Goal: Check status: Check status

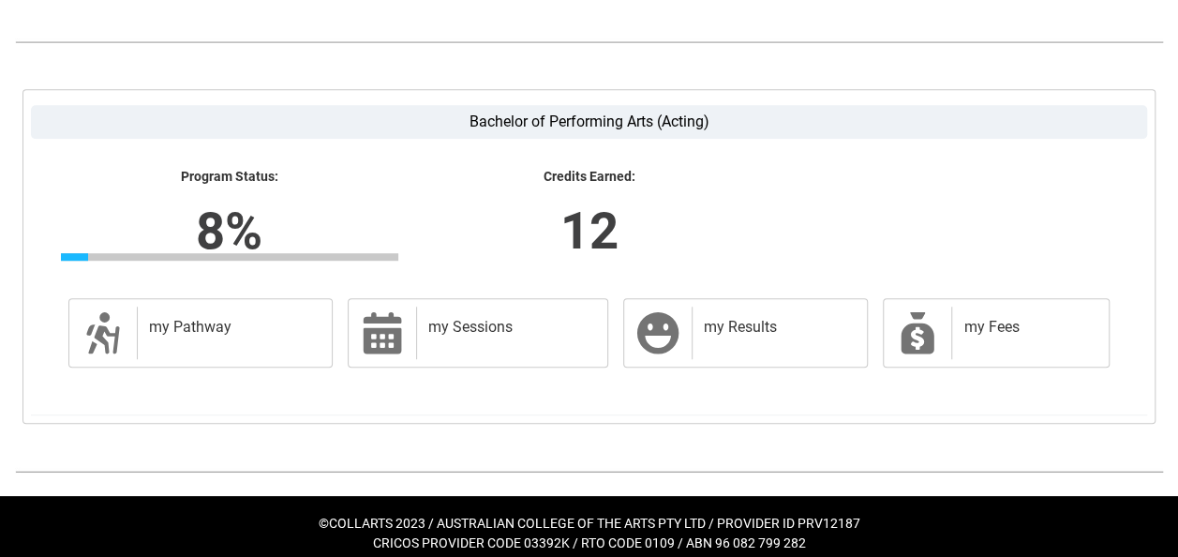
scroll to position [485, 0]
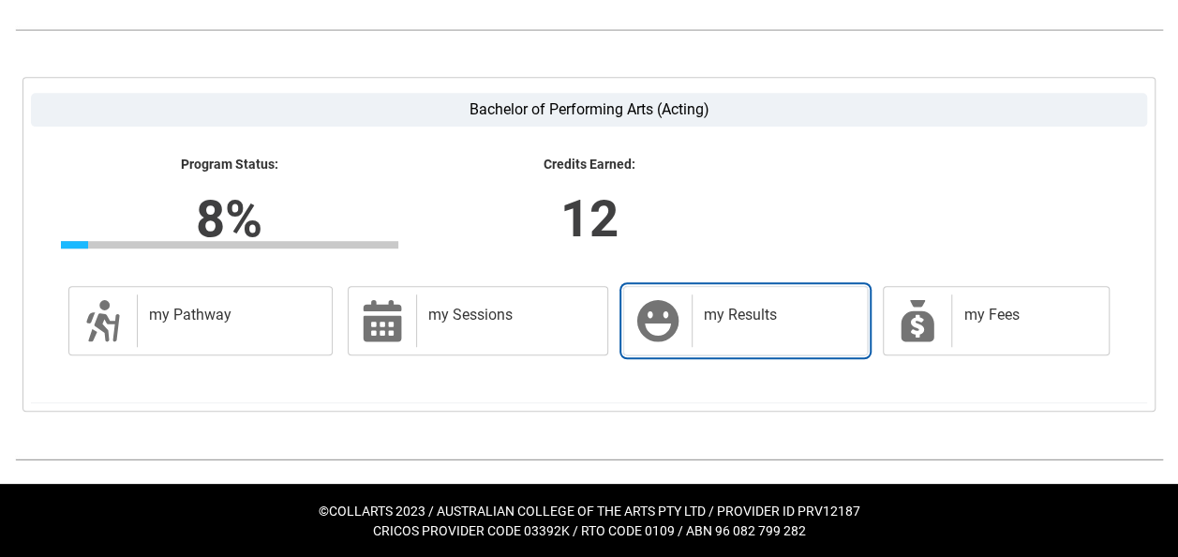
click at [802, 309] on h2 "my Results" at bounding box center [776, 315] width 145 height 19
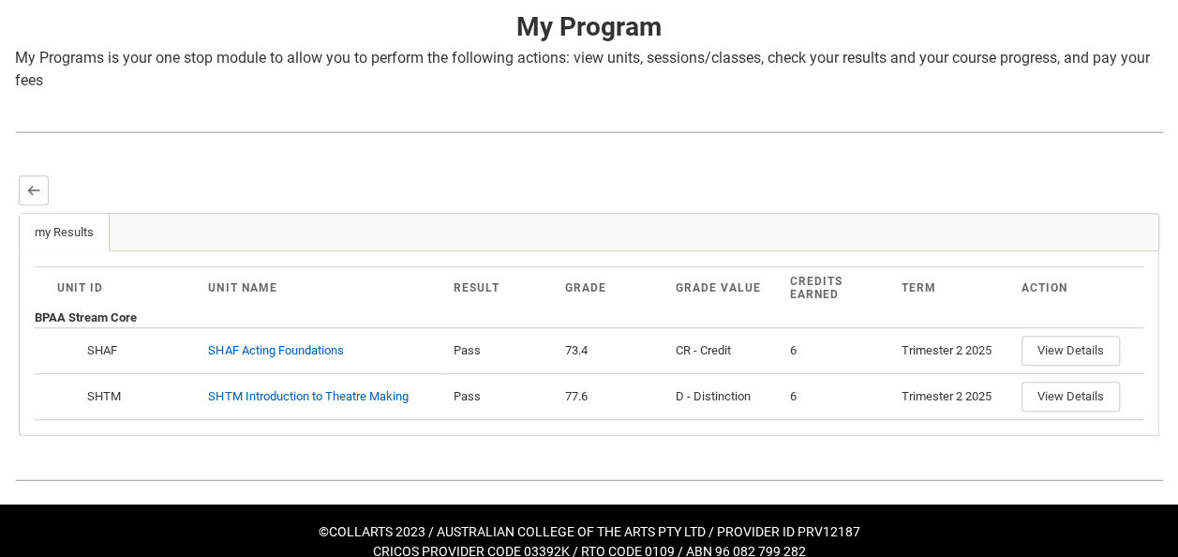
scroll to position [402, 0]
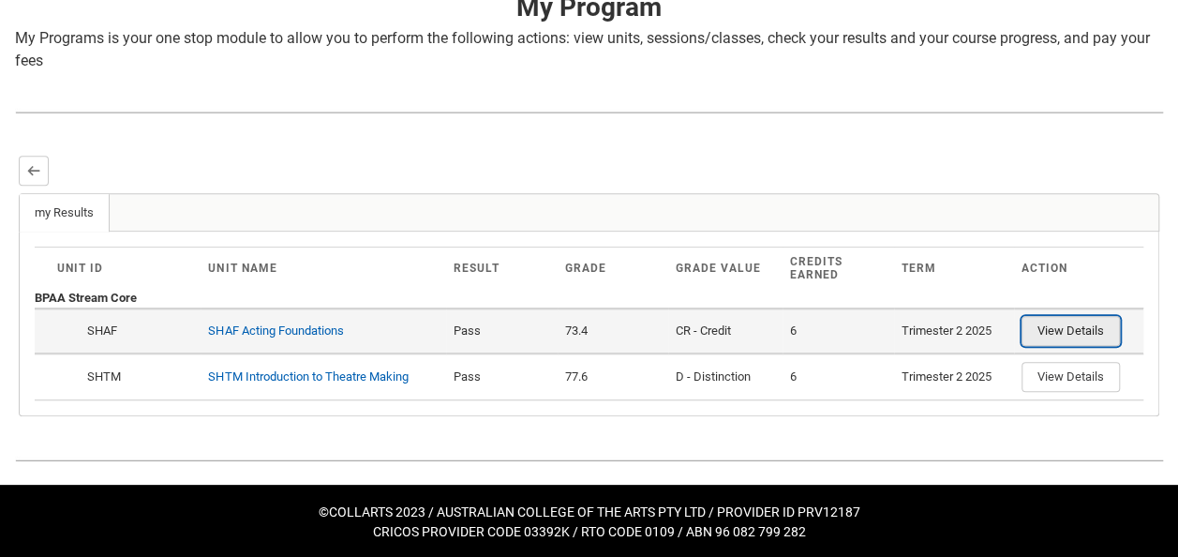
click at [1087, 322] on button "View Details" at bounding box center [1071, 331] width 98 height 30
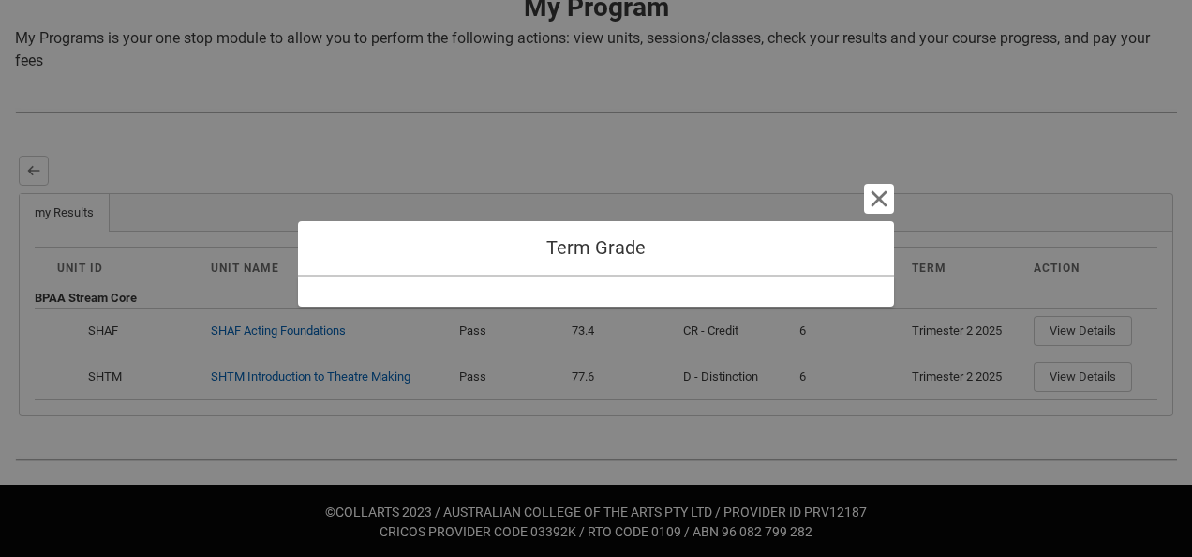
click at [611, 251] on h1 "Term Grade" at bounding box center [596, 247] width 566 height 23
click at [875, 202] on button "Cancel and close" at bounding box center [879, 199] width 30 height 30
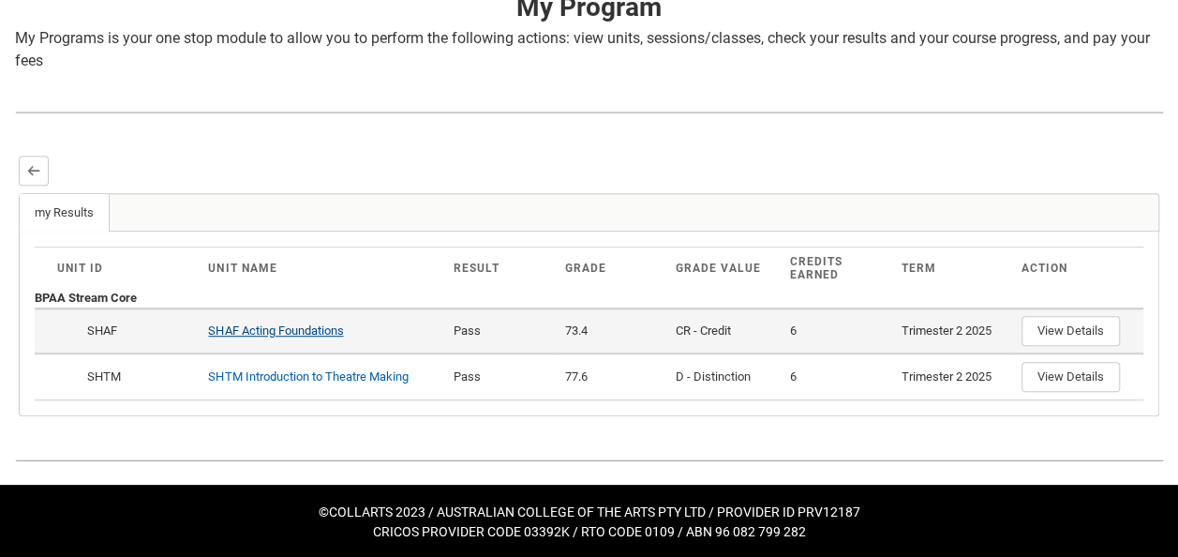
click at [284, 328] on link "SHAF Acting Foundations" at bounding box center [275, 330] width 135 height 14
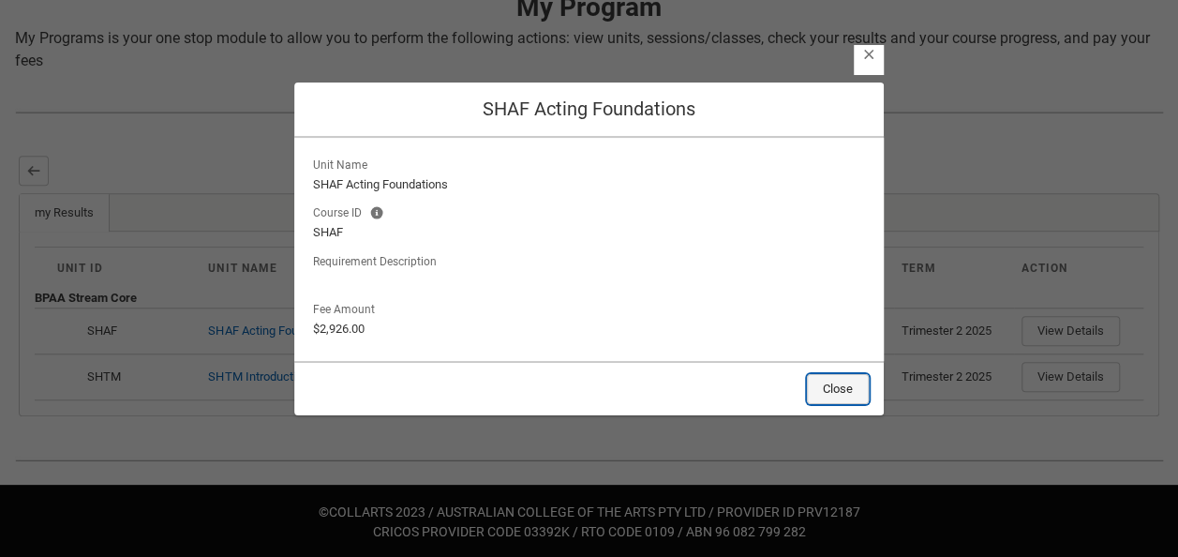
click at [853, 377] on button "Close" at bounding box center [838, 389] width 62 height 30
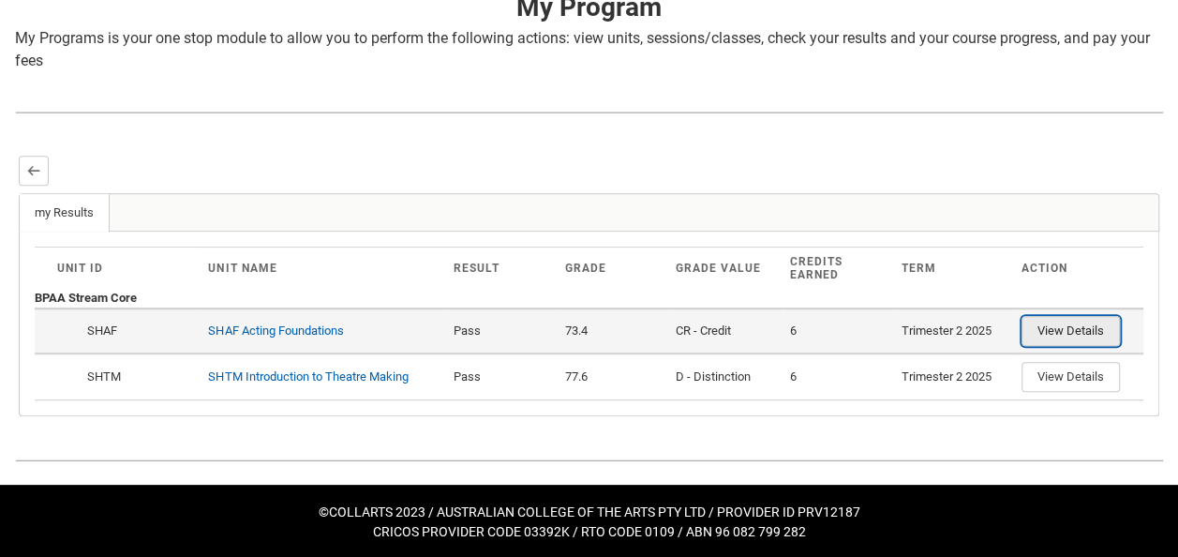
click at [1063, 335] on button "View Details" at bounding box center [1071, 331] width 98 height 30
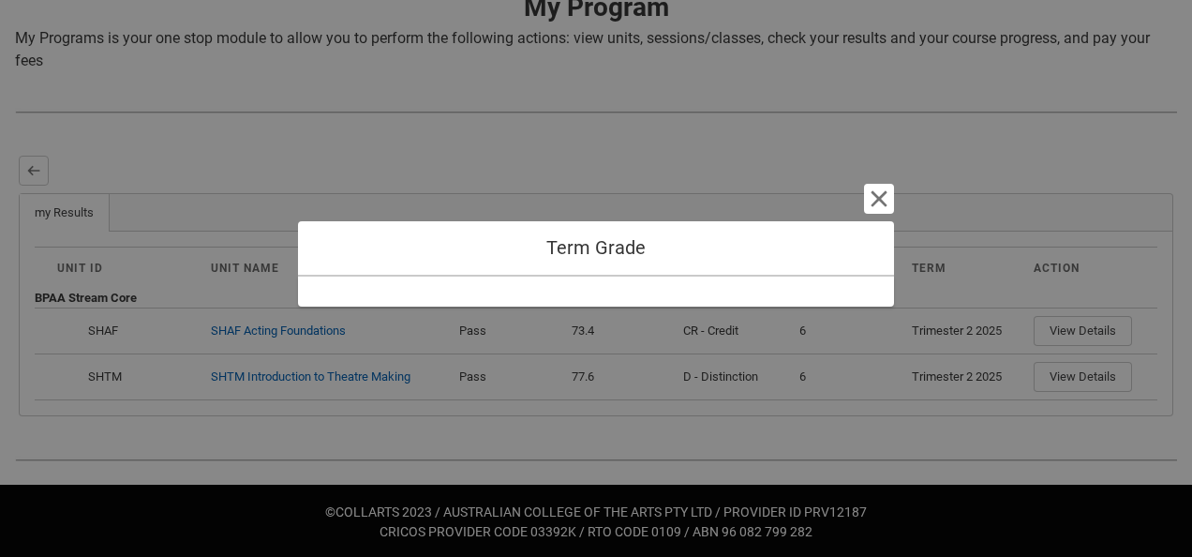
click at [727, 238] on h1 "Term Grade" at bounding box center [596, 247] width 566 height 23
click at [883, 198] on button "Cancel and close" at bounding box center [879, 199] width 30 height 30
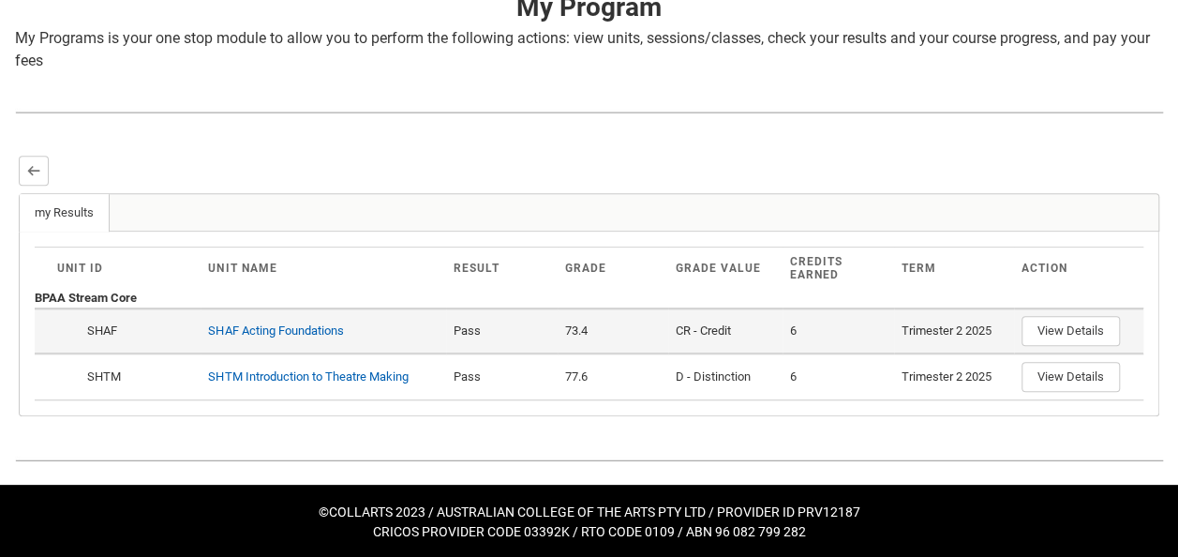
click at [908, 334] on div "Trimester 2 2025" at bounding box center [954, 330] width 105 height 19
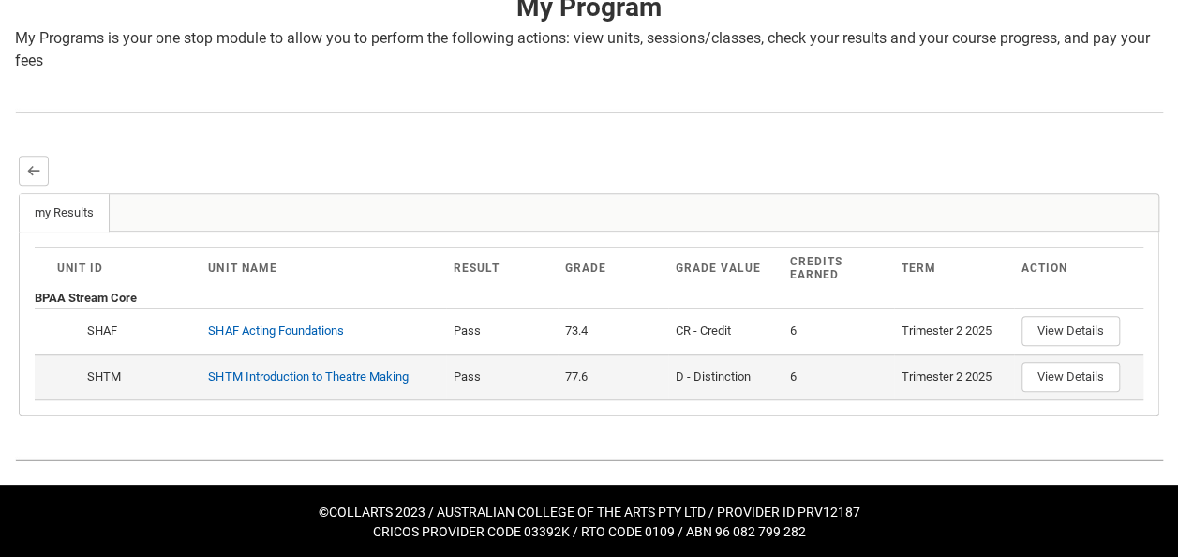
click at [879, 360] on td "6" at bounding box center [838, 376] width 111 height 46
click at [1067, 366] on button "View Details" at bounding box center [1071, 377] width 98 height 30
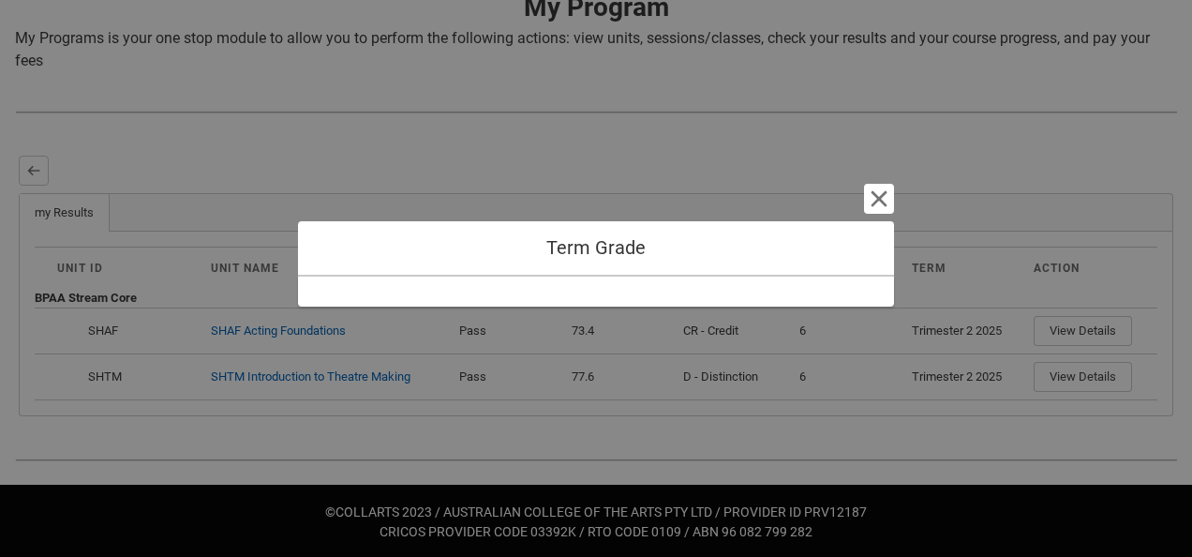
click at [780, 369] on div "Term Grade Cancel and close" at bounding box center [596, 278] width 596 height 557
click at [769, 367] on div "Term Grade Cancel and close" at bounding box center [596, 278] width 596 height 557
click at [889, 206] on button "Cancel and close" at bounding box center [879, 199] width 30 height 30
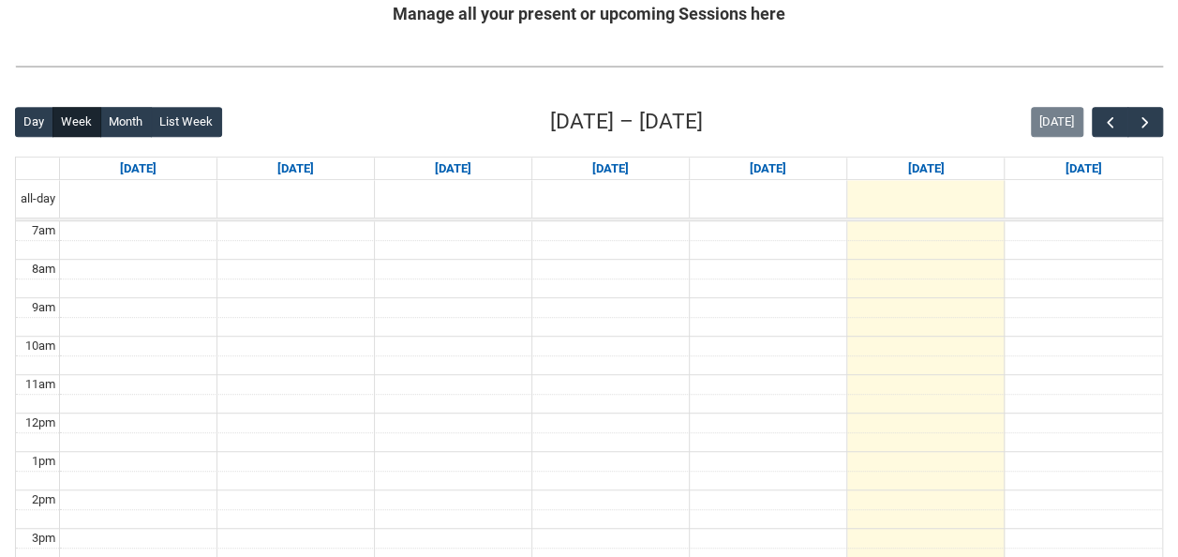
scroll to position [374, 0]
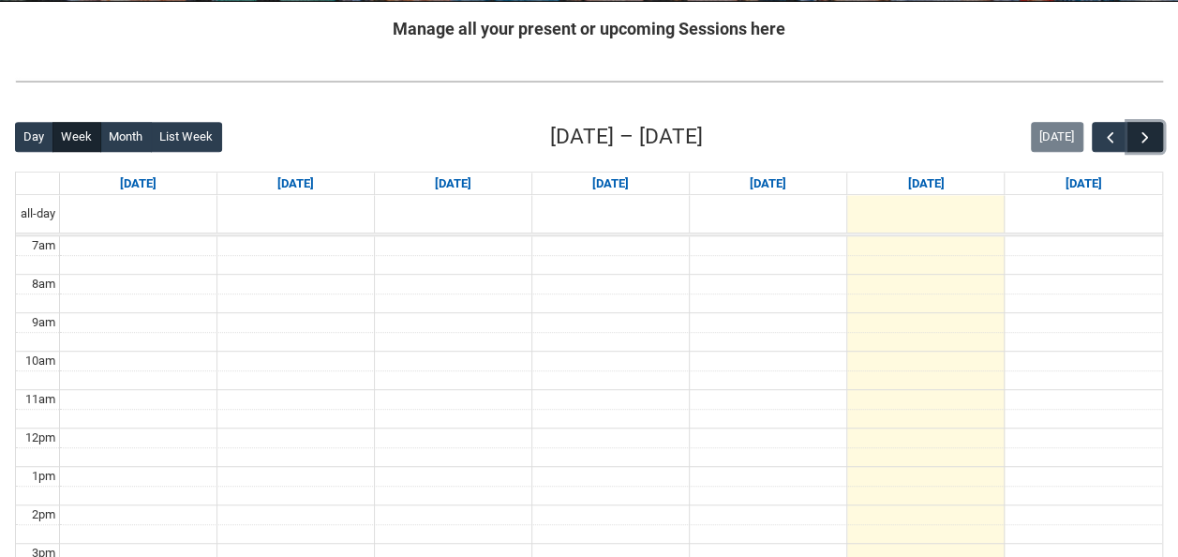
click at [1144, 133] on span "button" at bounding box center [1145, 137] width 19 height 19
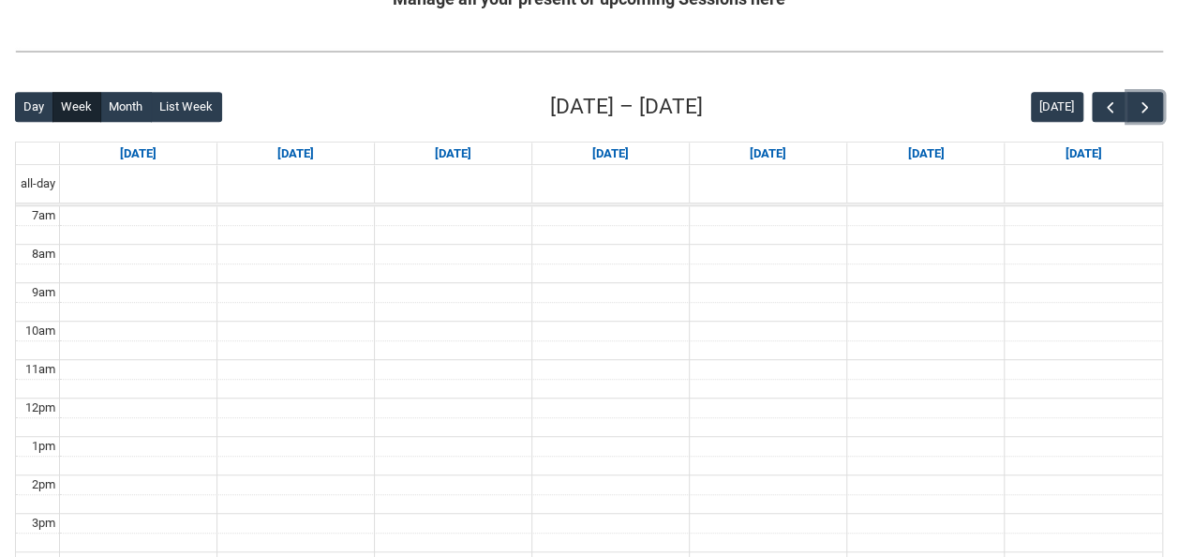
scroll to position [323, 0]
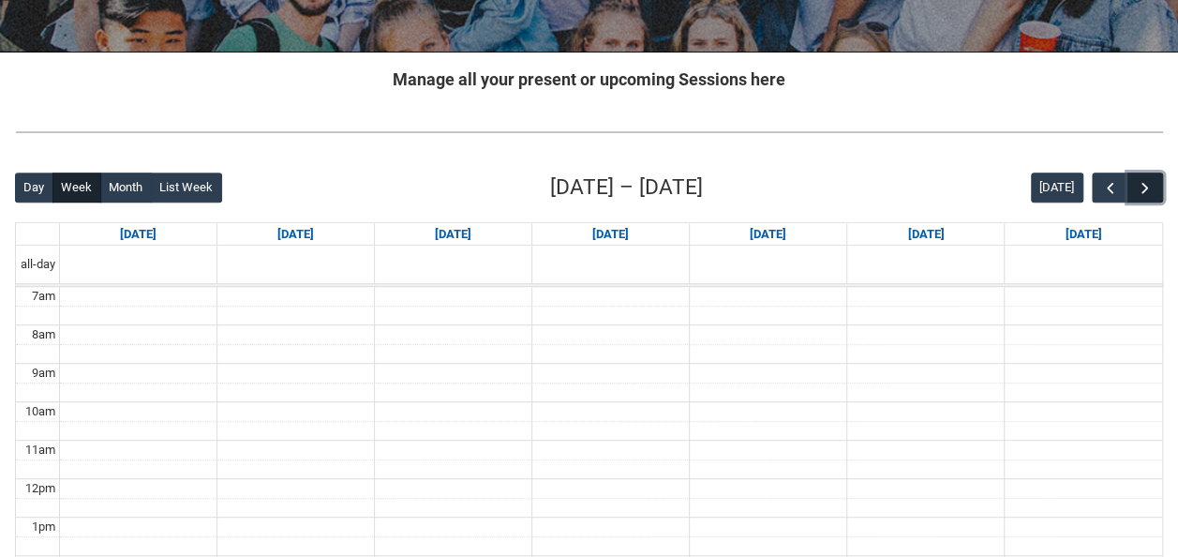
click at [1145, 186] on span "button" at bounding box center [1145, 188] width 19 height 19
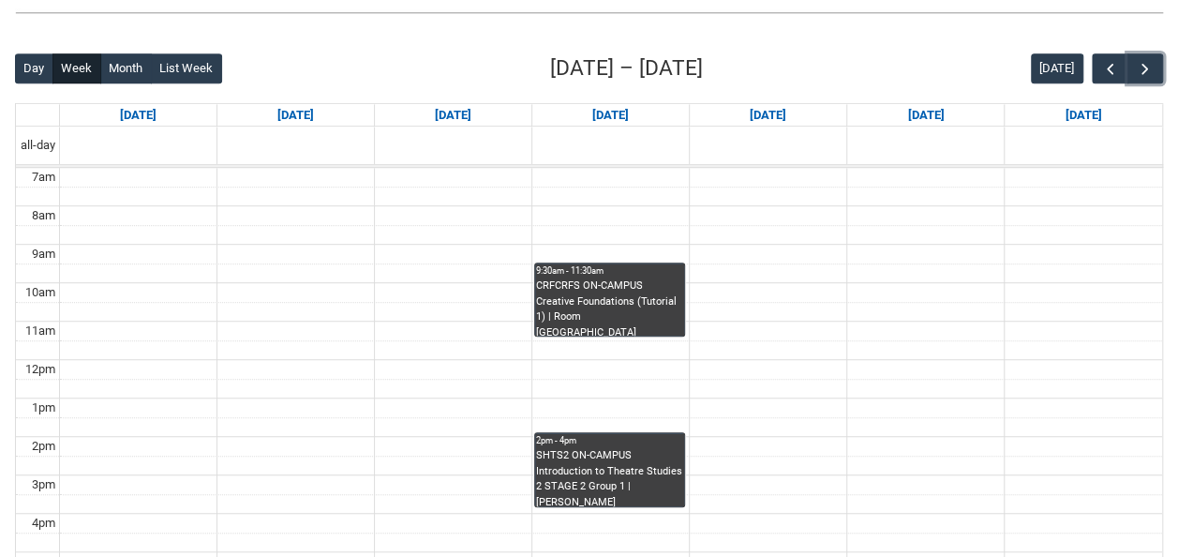
scroll to position [448, 0]
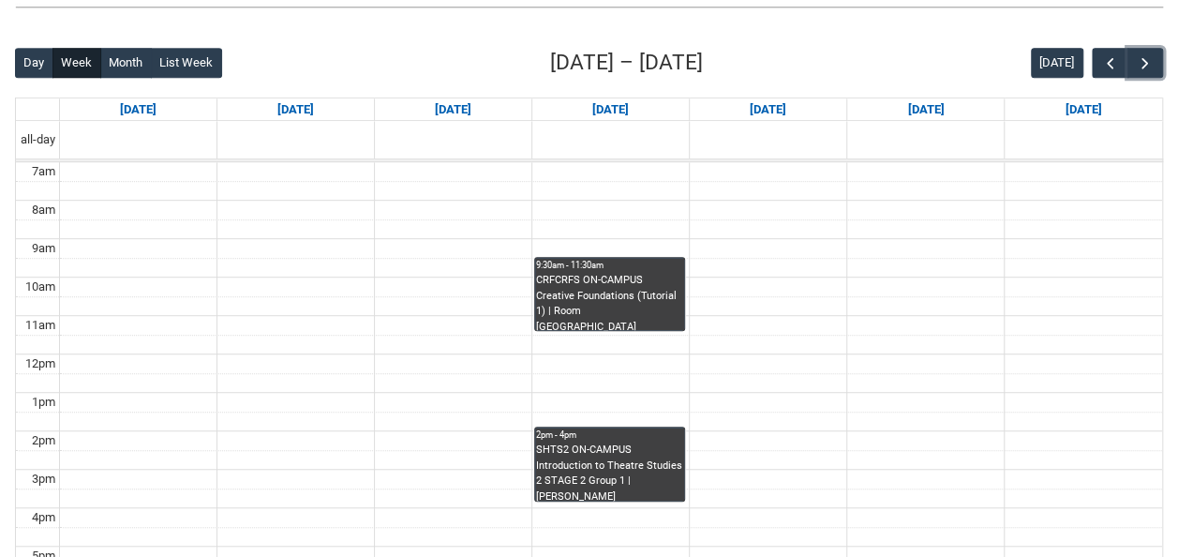
click at [639, 465] on div "SHTS2 ON-CAMPUS Introduction to Theatre Studies 2 STAGE 2 Group 1 | [PERSON_NAM…" at bounding box center [609, 471] width 147 height 58
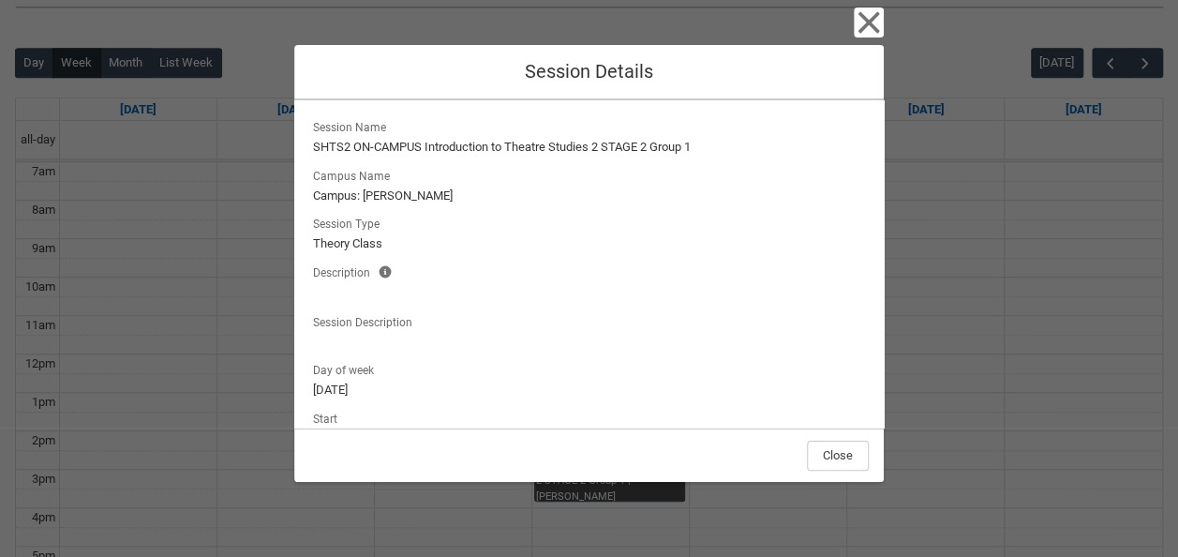
click at [639, 465] on div "Close" at bounding box center [589, 454] width 590 height 54
click at [871, 21] on icon "button" at bounding box center [869, 23] width 22 height 22
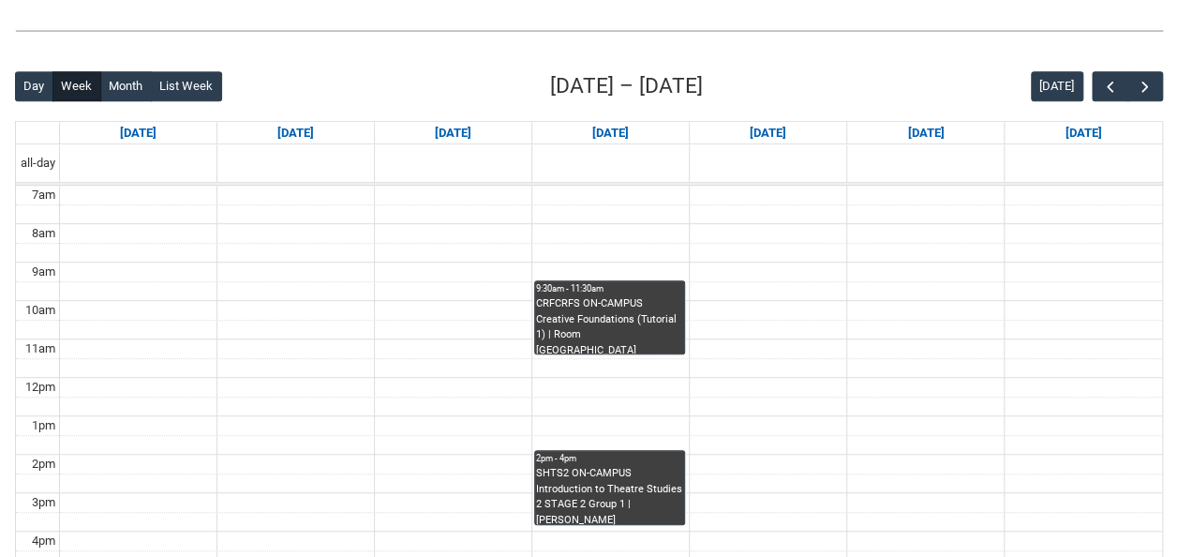
scroll to position [440, 0]
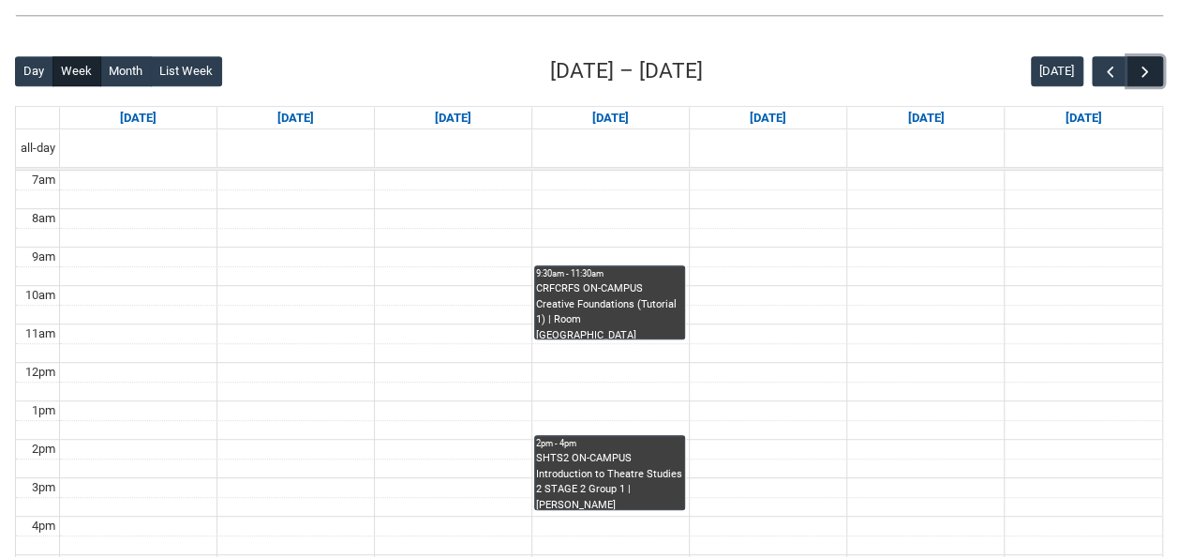
click at [1144, 70] on span "button" at bounding box center [1145, 72] width 19 height 19
click at [1104, 65] on span "button" at bounding box center [1110, 72] width 19 height 19
click at [1149, 68] on span "button" at bounding box center [1145, 72] width 19 height 19
click at [1107, 67] on span "button" at bounding box center [1110, 72] width 19 height 19
